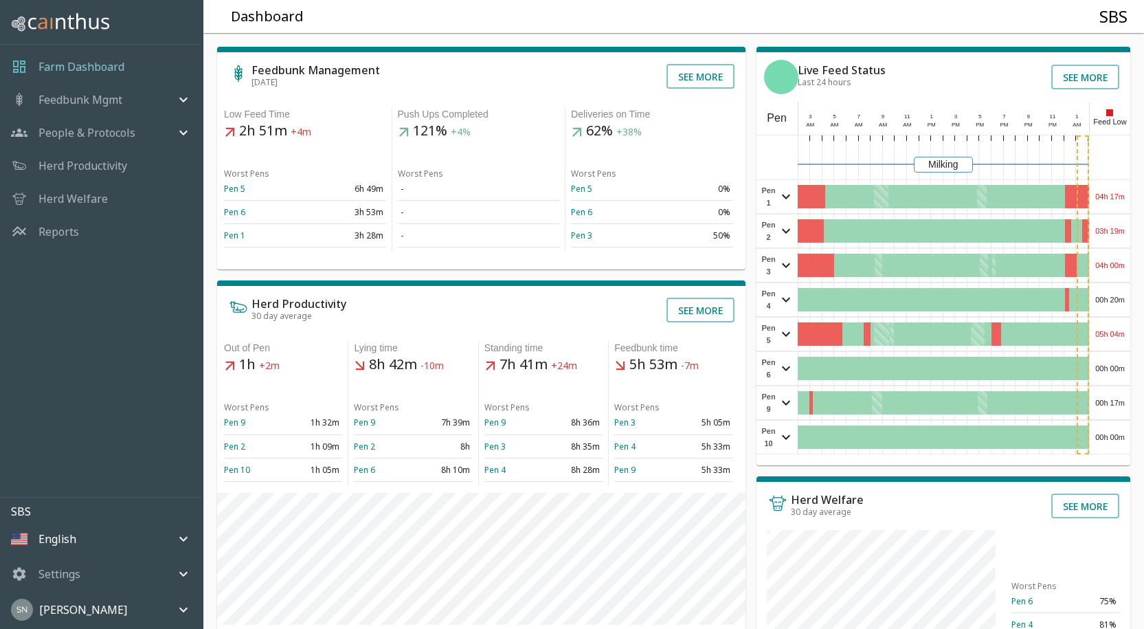
click at [1112, 199] on div "04h 17m" at bounding box center [1110, 196] width 41 height 33
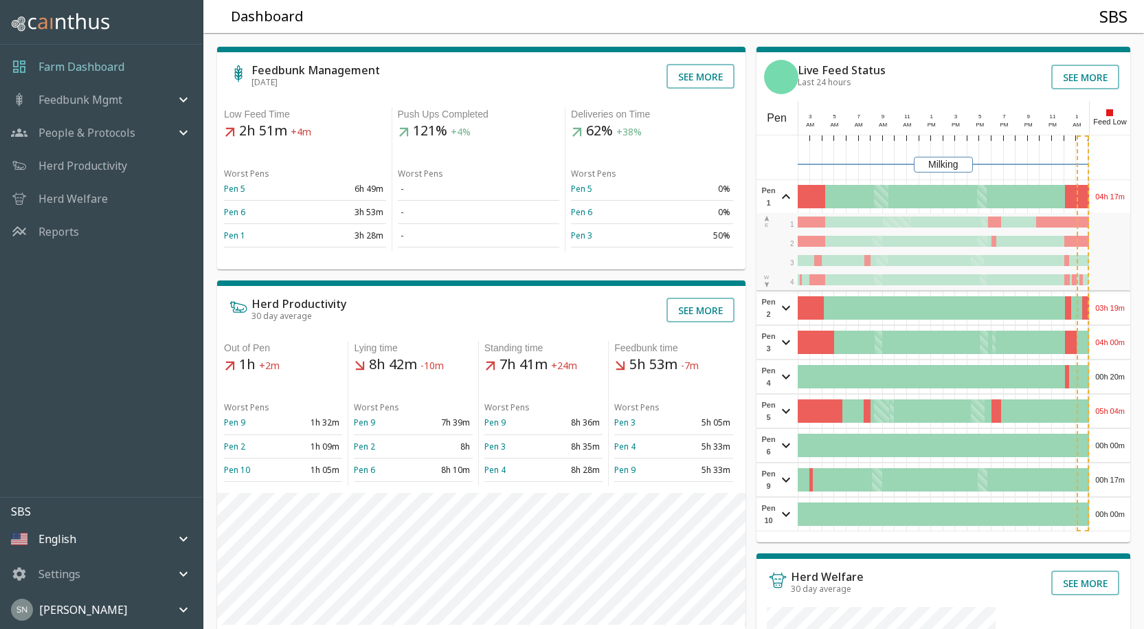
click at [1112, 199] on div "04h 17m" at bounding box center [1110, 196] width 41 height 33
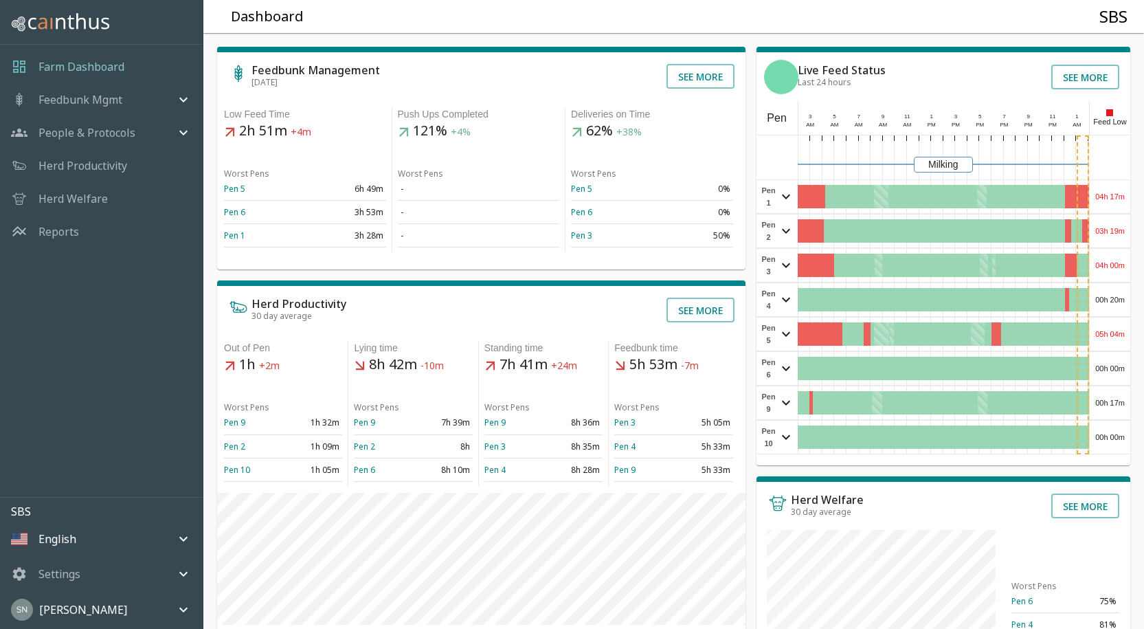
click at [1101, 233] on div "03h 19m" at bounding box center [1110, 230] width 41 height 33
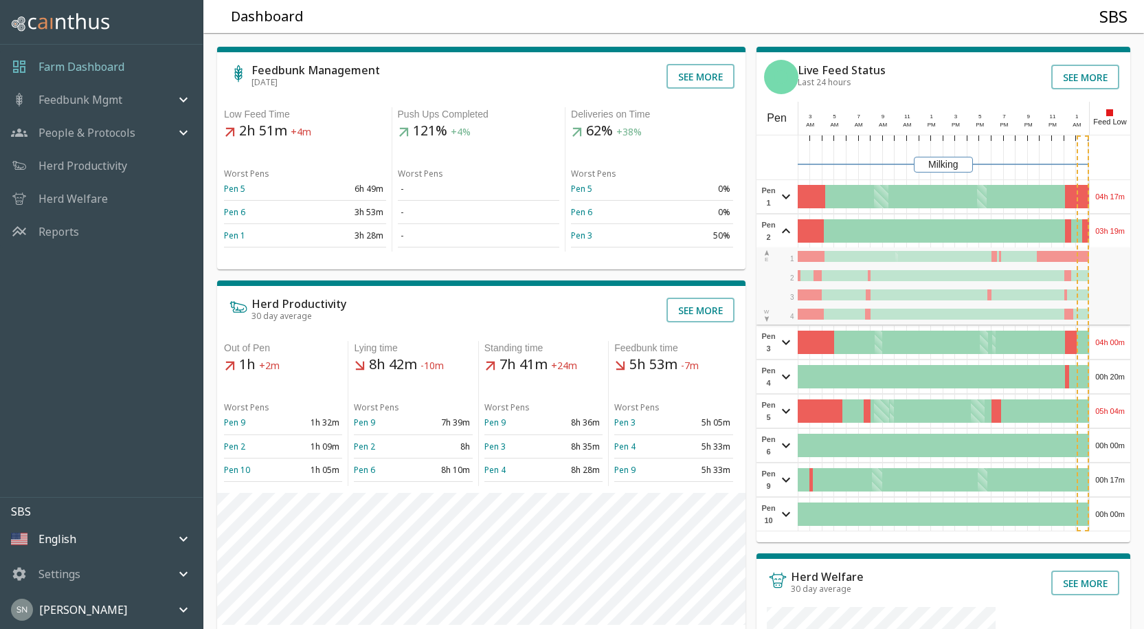
click at [1101, 231] on div "03h 19m" at bounding box center [1110, 230] width 41 height 33
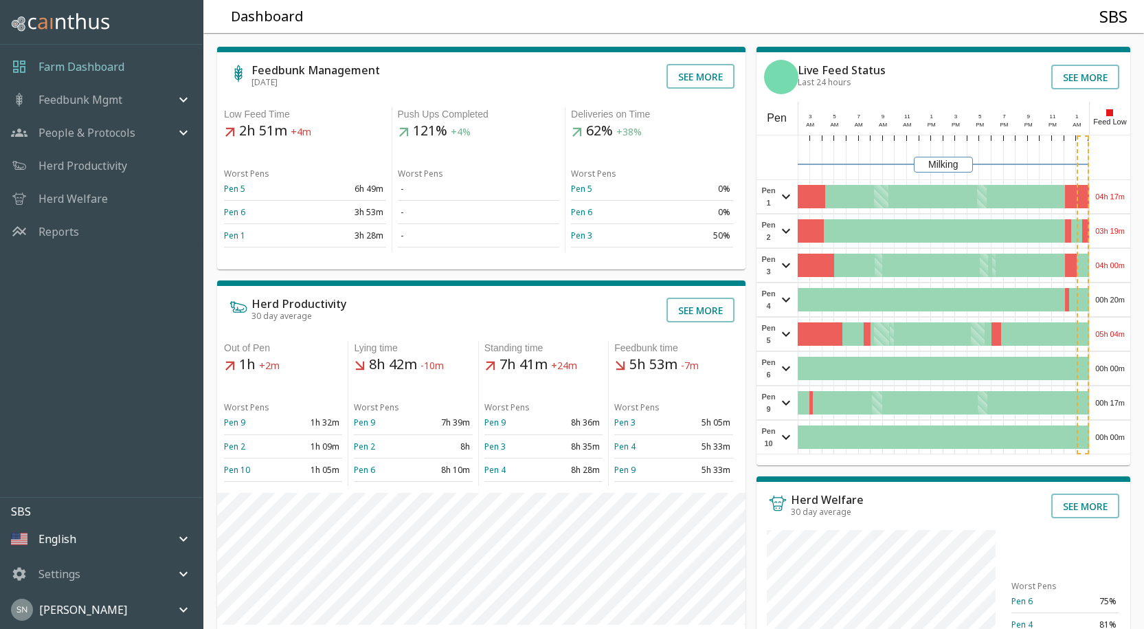
click at [1104, 257] on div "04h 00m" at bounding box center [1110, 265] width 41 height 33
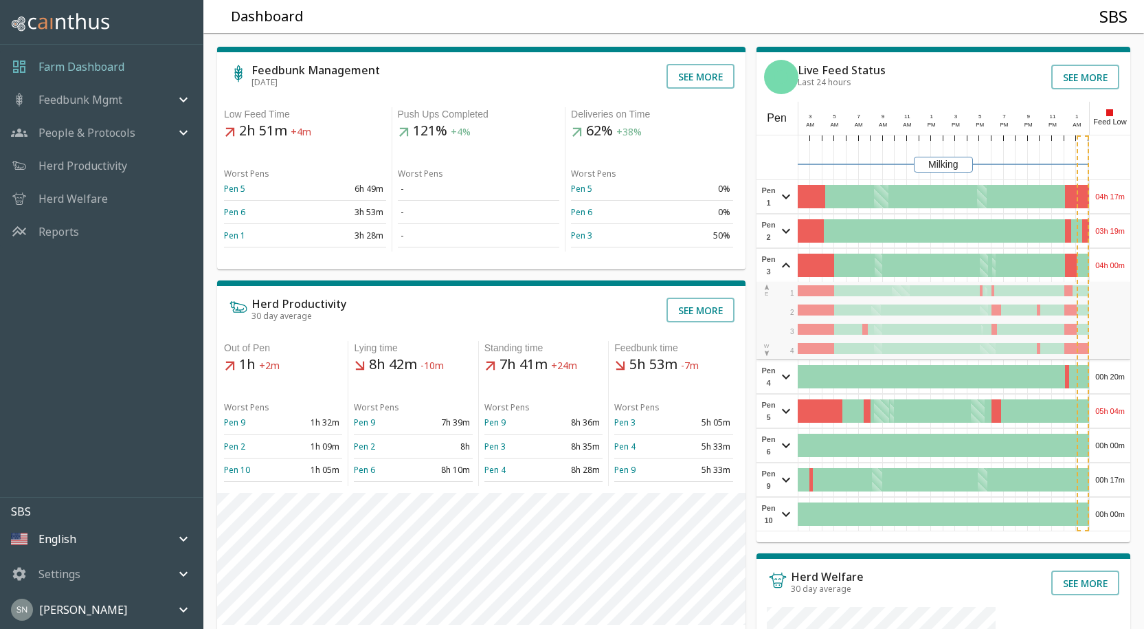
click at [1104, 257] on div "04h 00m" at bounding box center [1110, 265] width 41 height 33
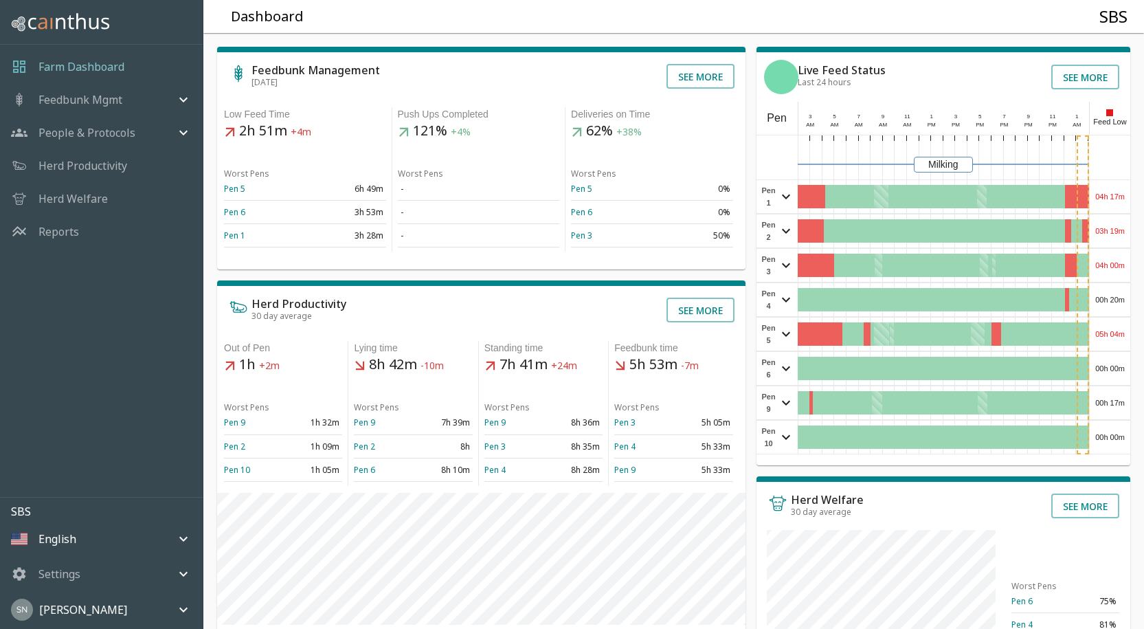
click at [1115, 295] on div "00h 20m" at bounding box center [1110, 299] width 41 height 33
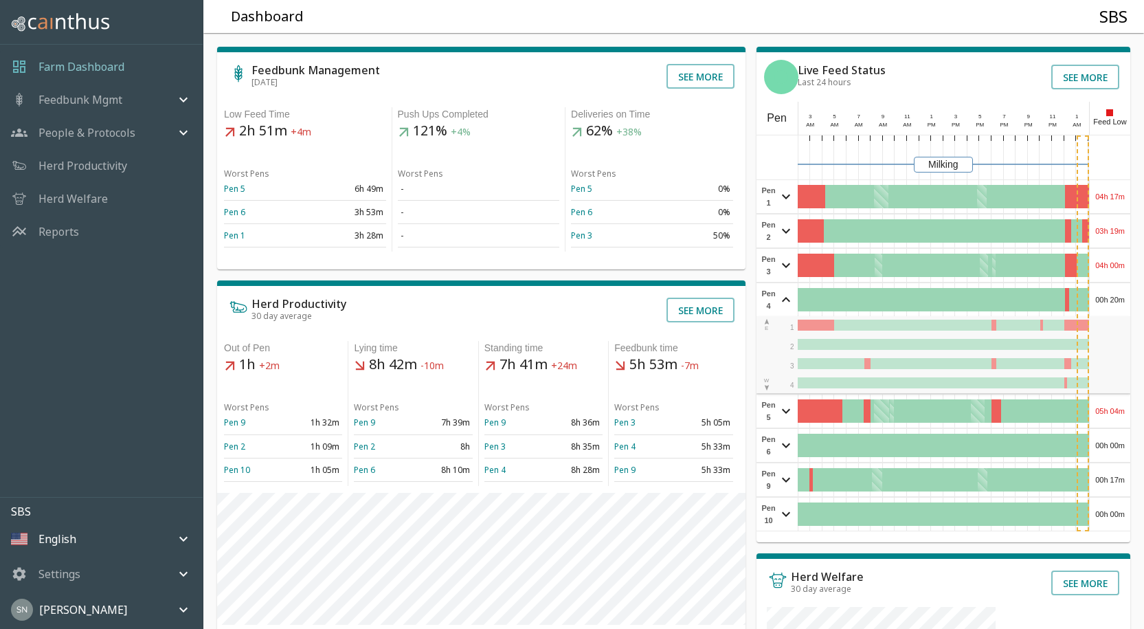
click at [1115, 295] on div "00h 20m" at bounding box center [1110, 299] width 41 height 33
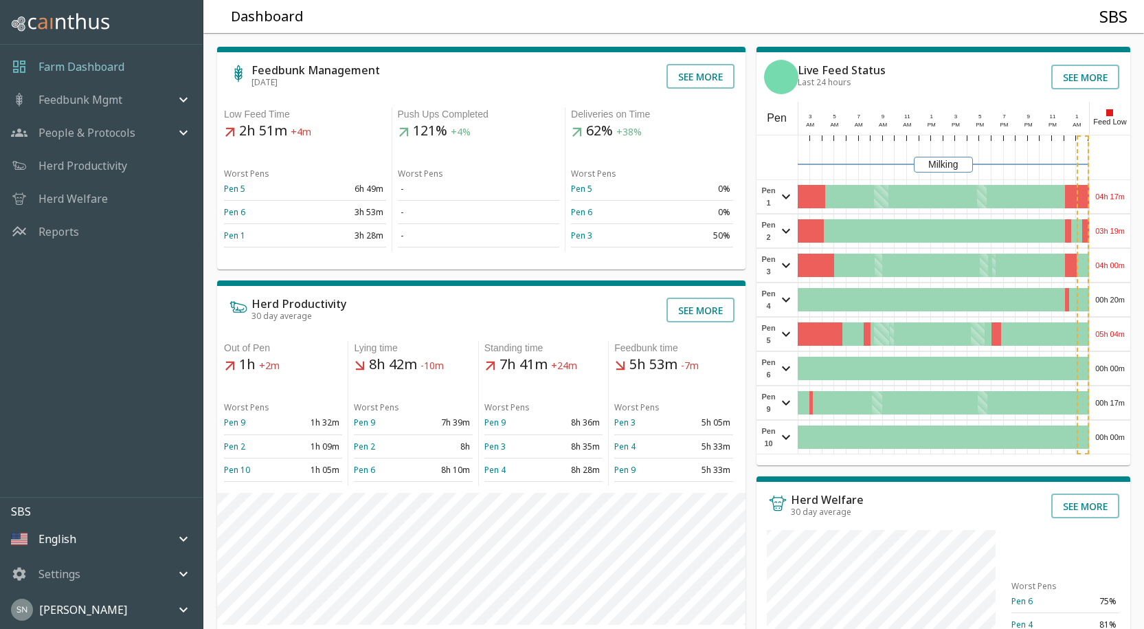
click at [1110, 333] on div "05h 04m" at bounding box center [1110, 333] width 41 height 33
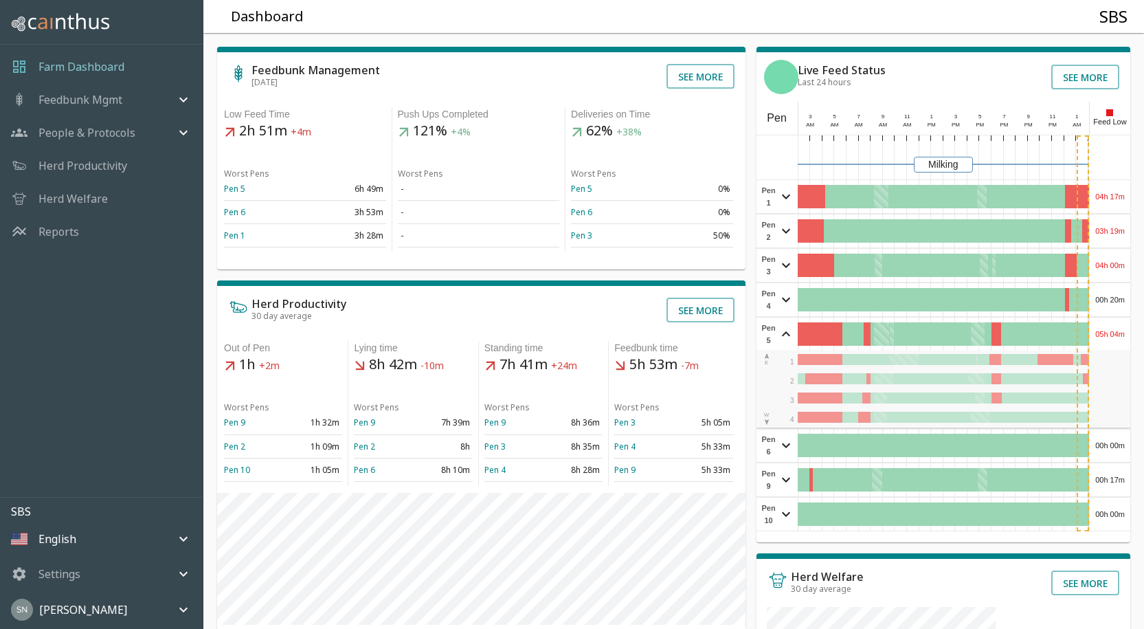
click at [1110, 333] on div "05h 04m" at bounding box center [1110, 333] width 41 height 33
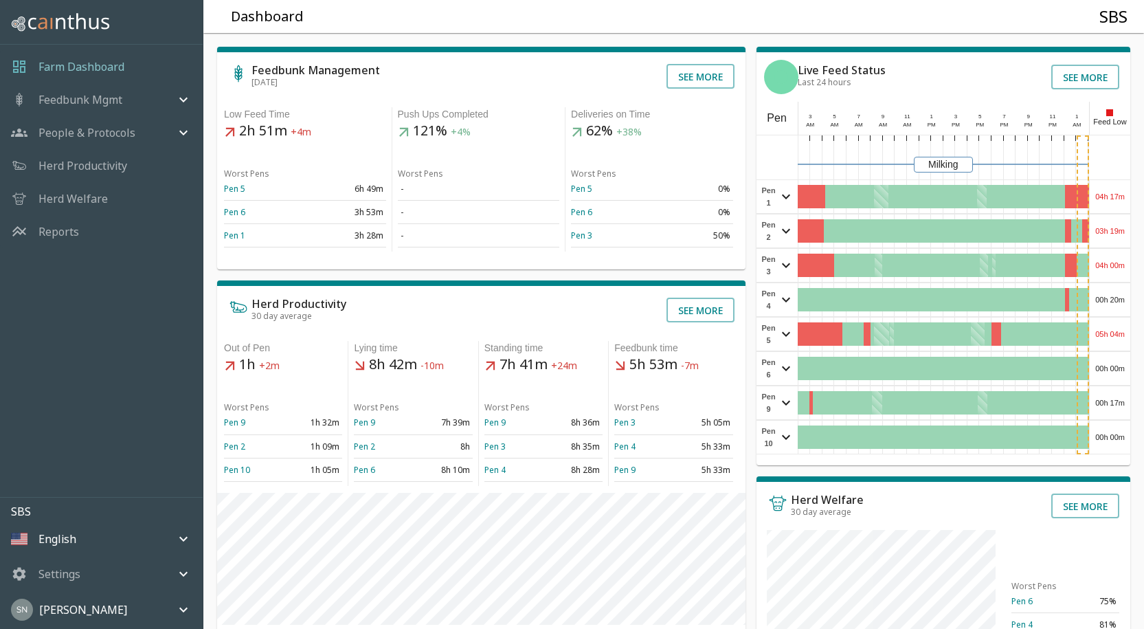
click at [1099, 363] on div "00h 00m" at bounding box center [1110, 368] width 41 height 33
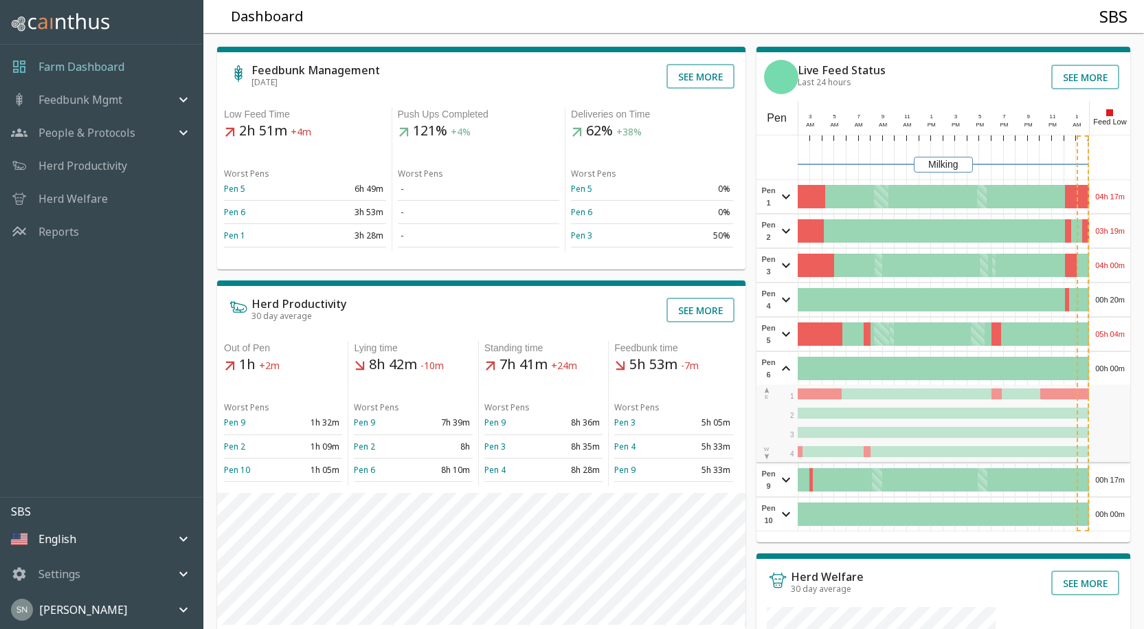
click at [1099, 363] on div "00h 00m" at bounding box center [1110, 368] width 41 height 33
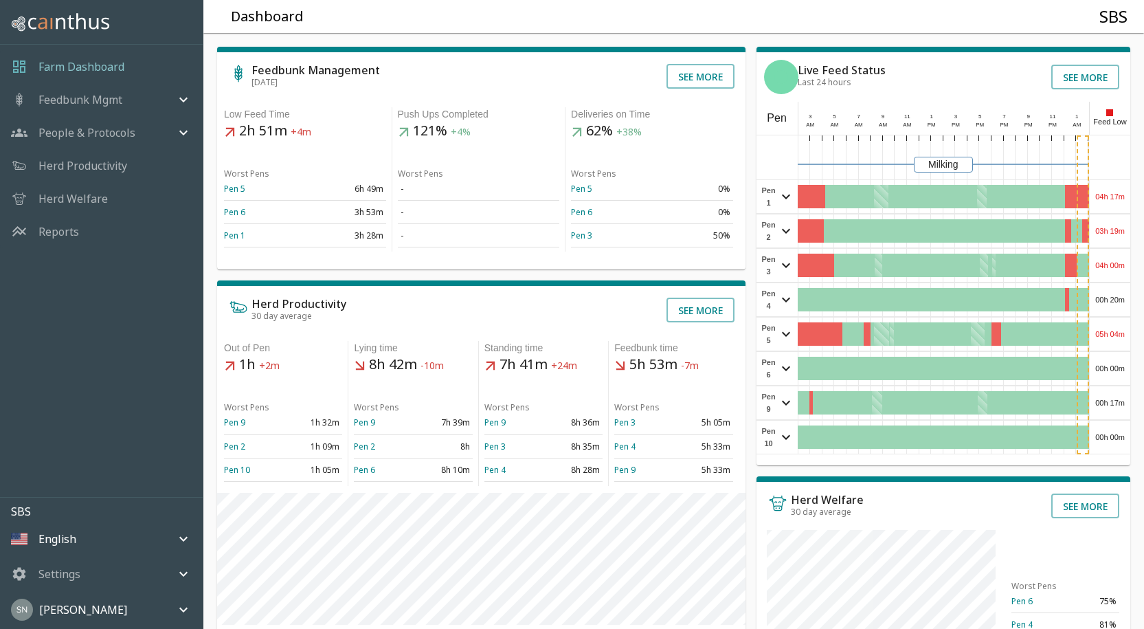
click at [1113, 401] on div "00h 17m" at bounding box center [1110, 402] width 41 height 33
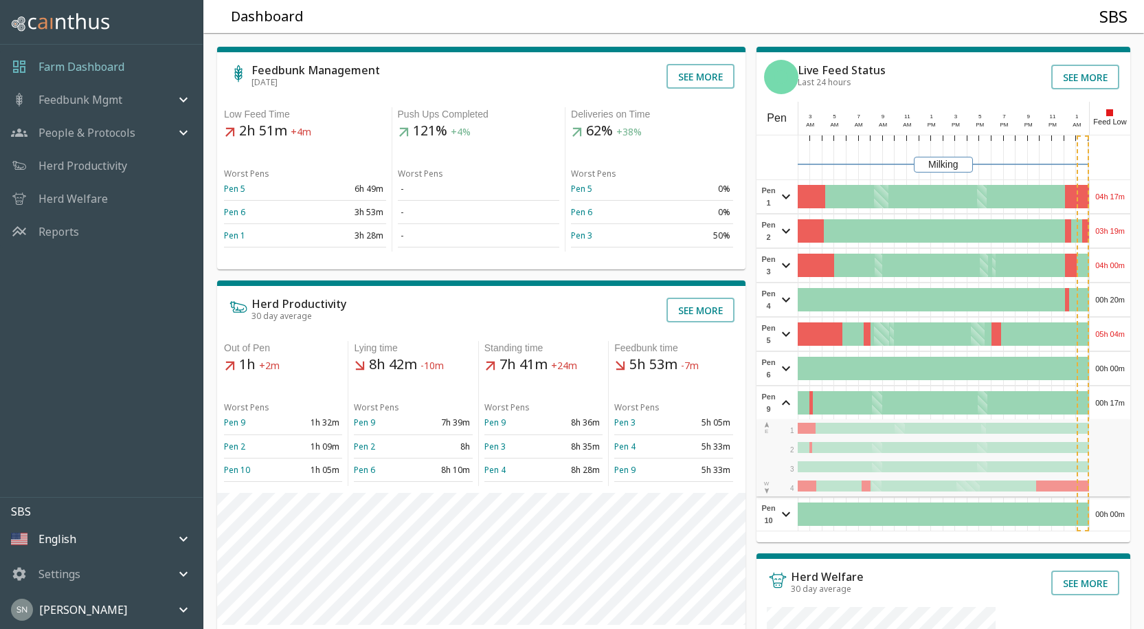
click at [1113, 401] on div "00h 17m" at bounding box center [1110, 402] width 41 height 33
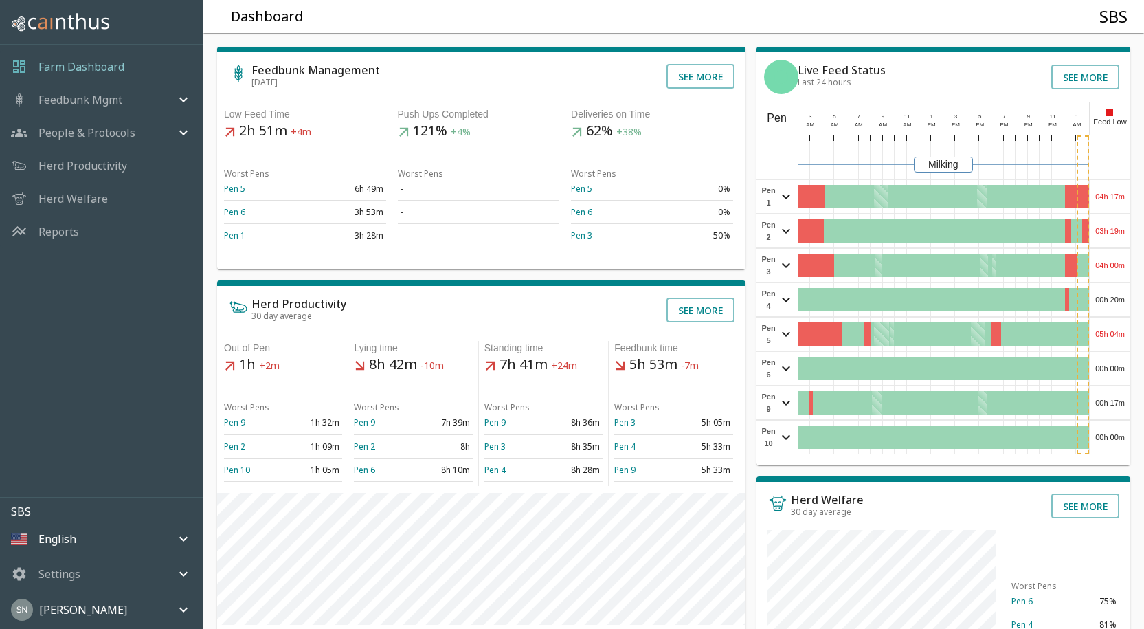
click at [1105, 445] on div "00h 00m" at bounding box center [1110, 437] width 41 height 33
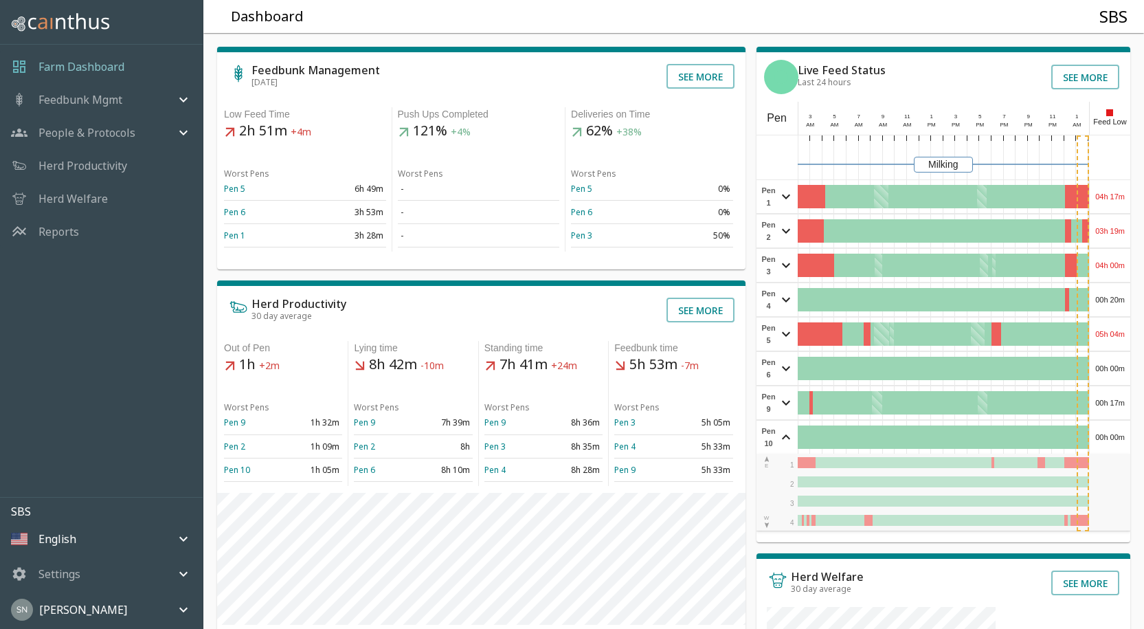
click at [1105, 443] on div "00h 00m" at bounding box center [1110, 437] width 41 height 33
